Goal: Transaction & Acquisition: Subscribe to service/newsletter

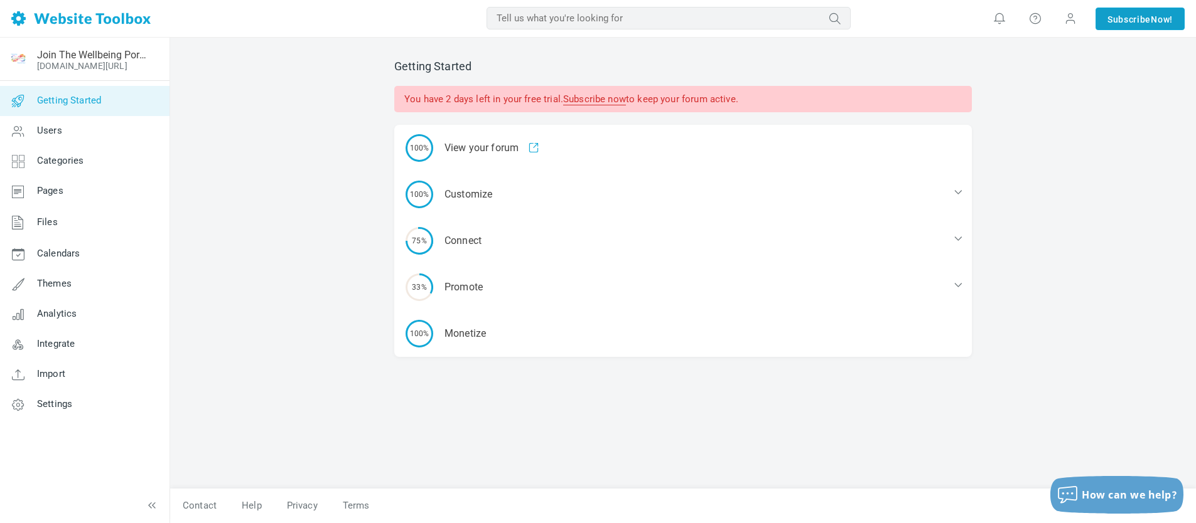
click at [1123, 18] on link "Subscribe Now!" at bounding box center [1139, 19] width 89 height 23
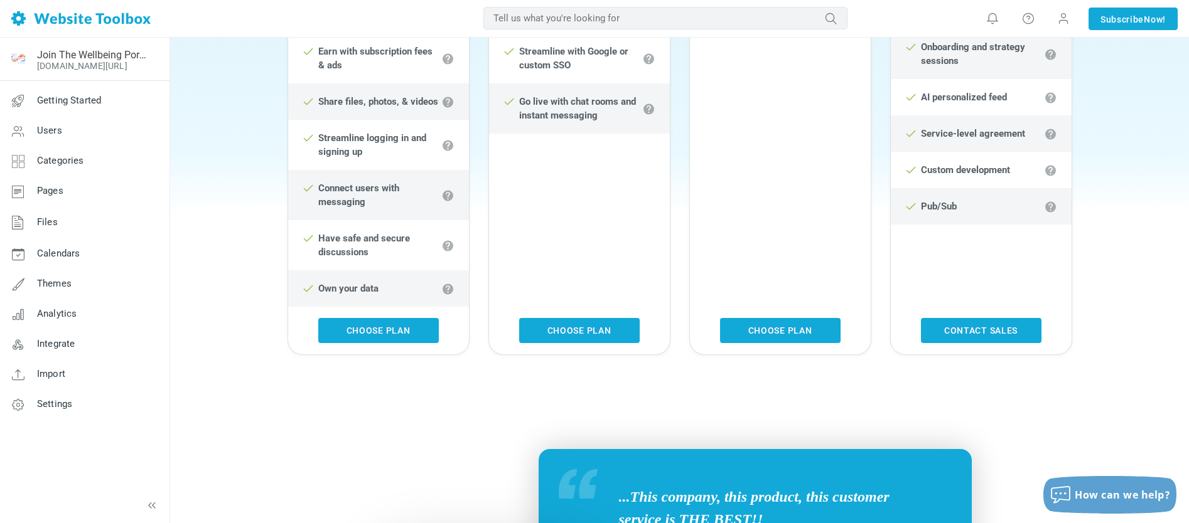
scroll to position [788, 0]
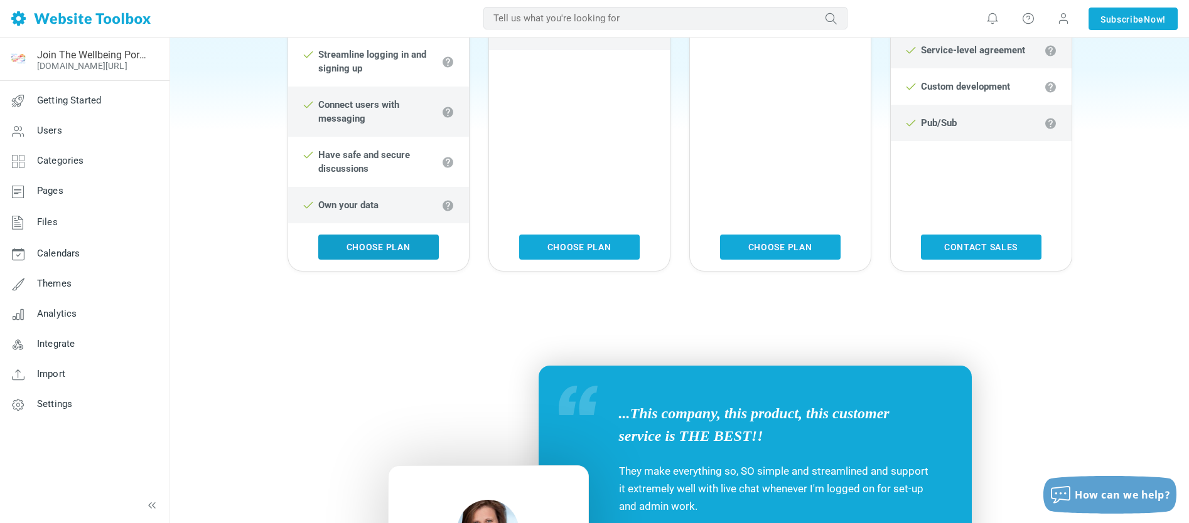
click at [380, 253] on link "Choose Plan" at bounding box center [378, 247] width 120 height 25
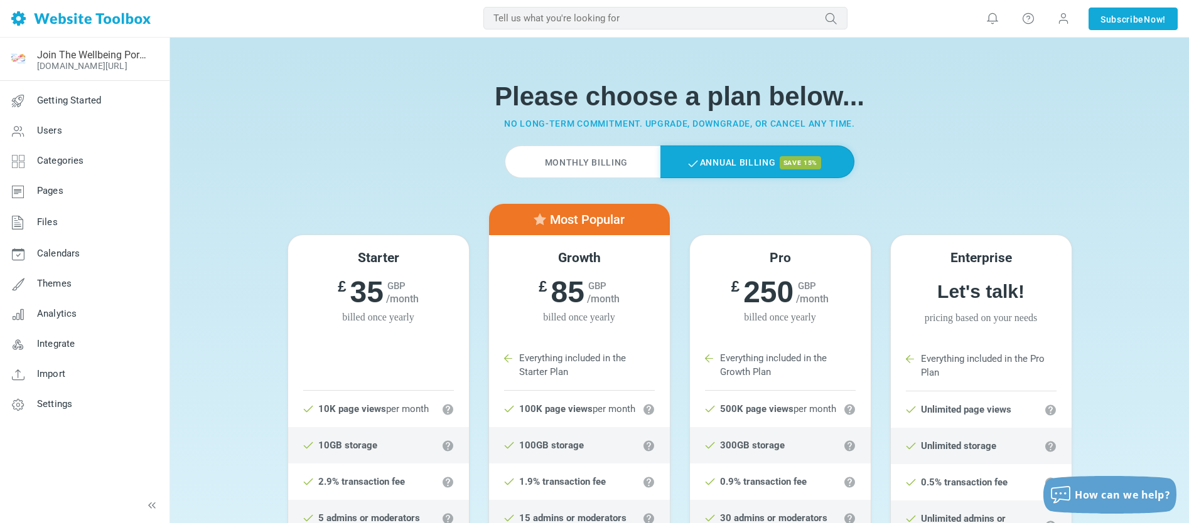
click at [602, 161] on label "Monthly Billing" at bounding box center [583, 162] width 156 height 33
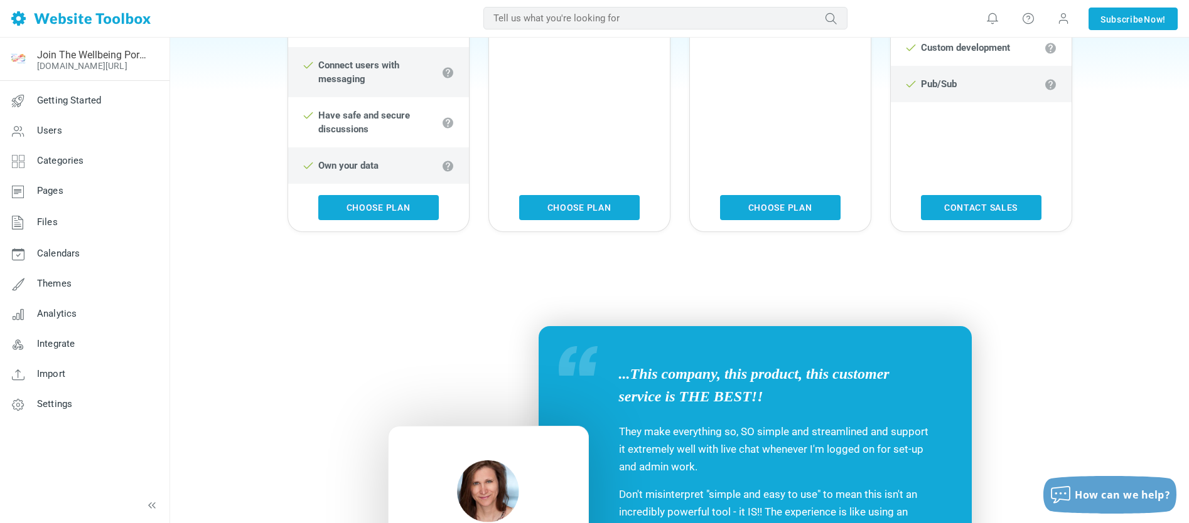
scroll to position [874, 0]
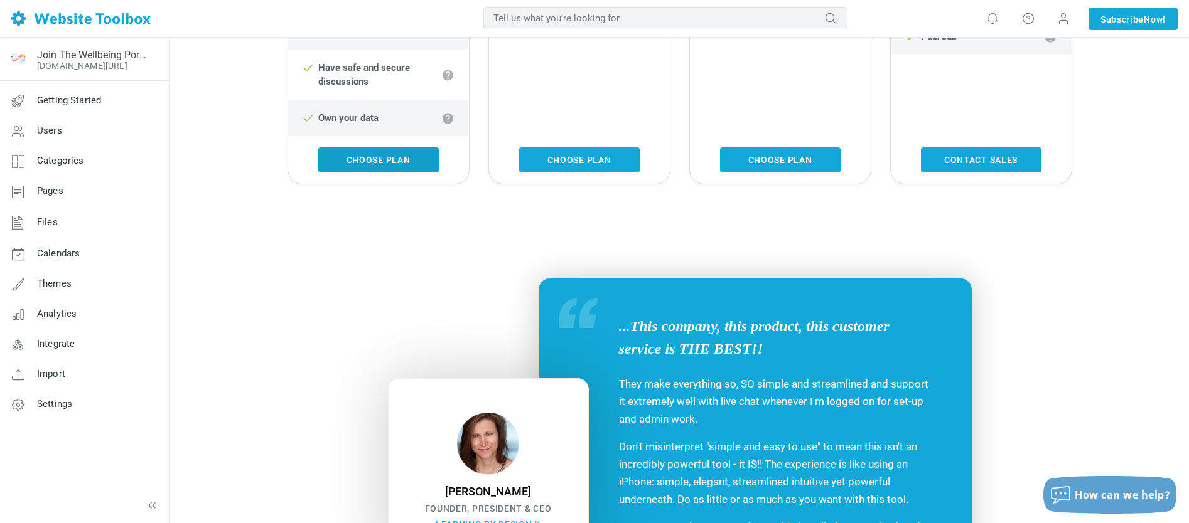
click at [381, 165] on link "Choose Plan" at bounding box center [378, 159] width 120 height 25
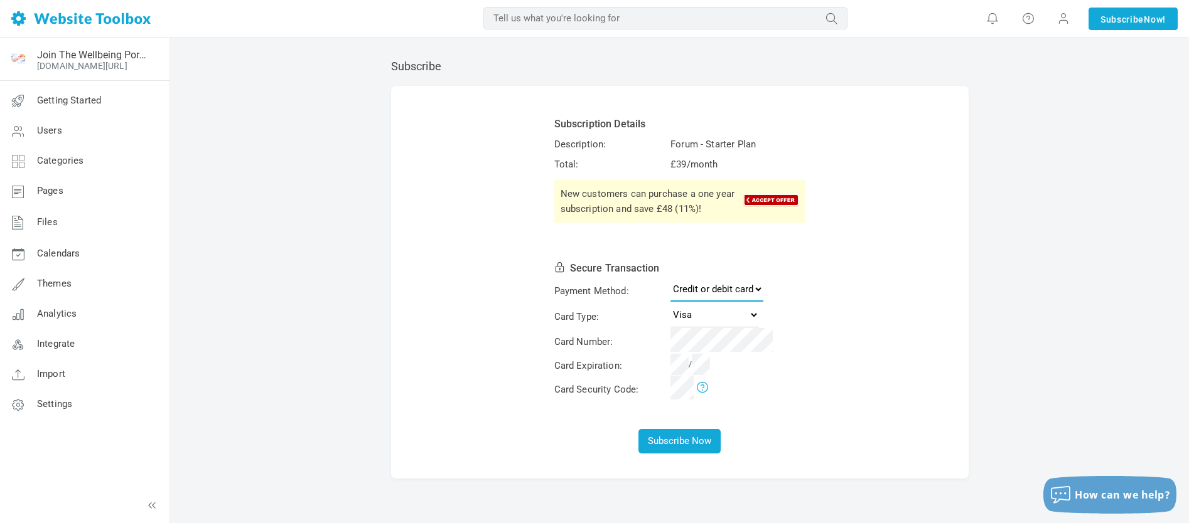
click at [755, 287] on select "Credit or debit card PayPal" at bounding box center [716, 289] width 93 height 25
click at [670, 277] on select "Credit or debit card PayPal" at bounding box center [716, 289] width 93 height 25
click at [681, 442] on button "Subscribe Now" at bounding box center [679, 441] width 82 height 24
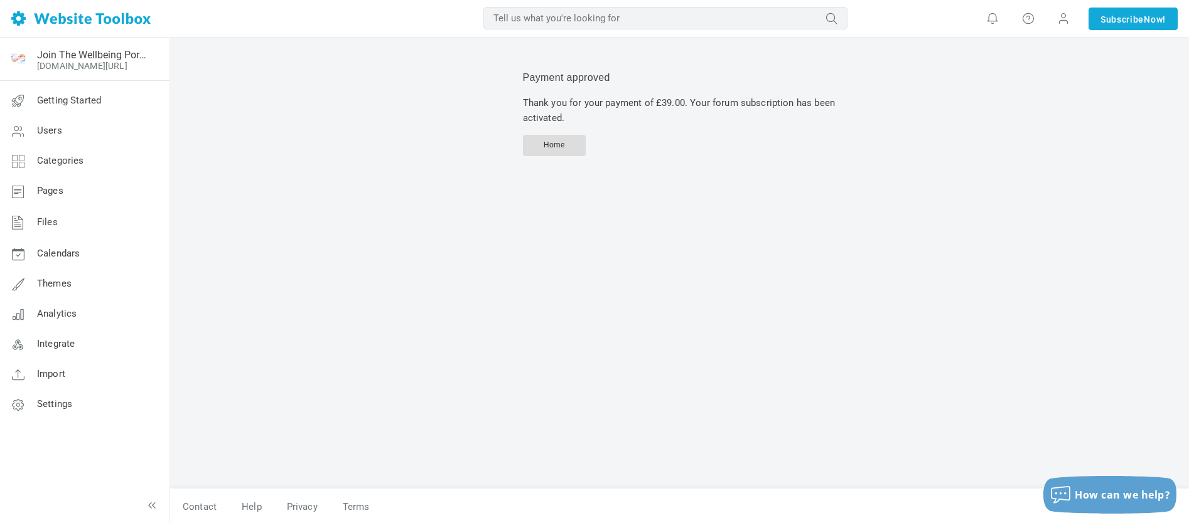
click at [560, 144] on span "Home" at bounding box center [553, 145] width 21 height 9
